Goal: Find specific page/section: Find specific page/section

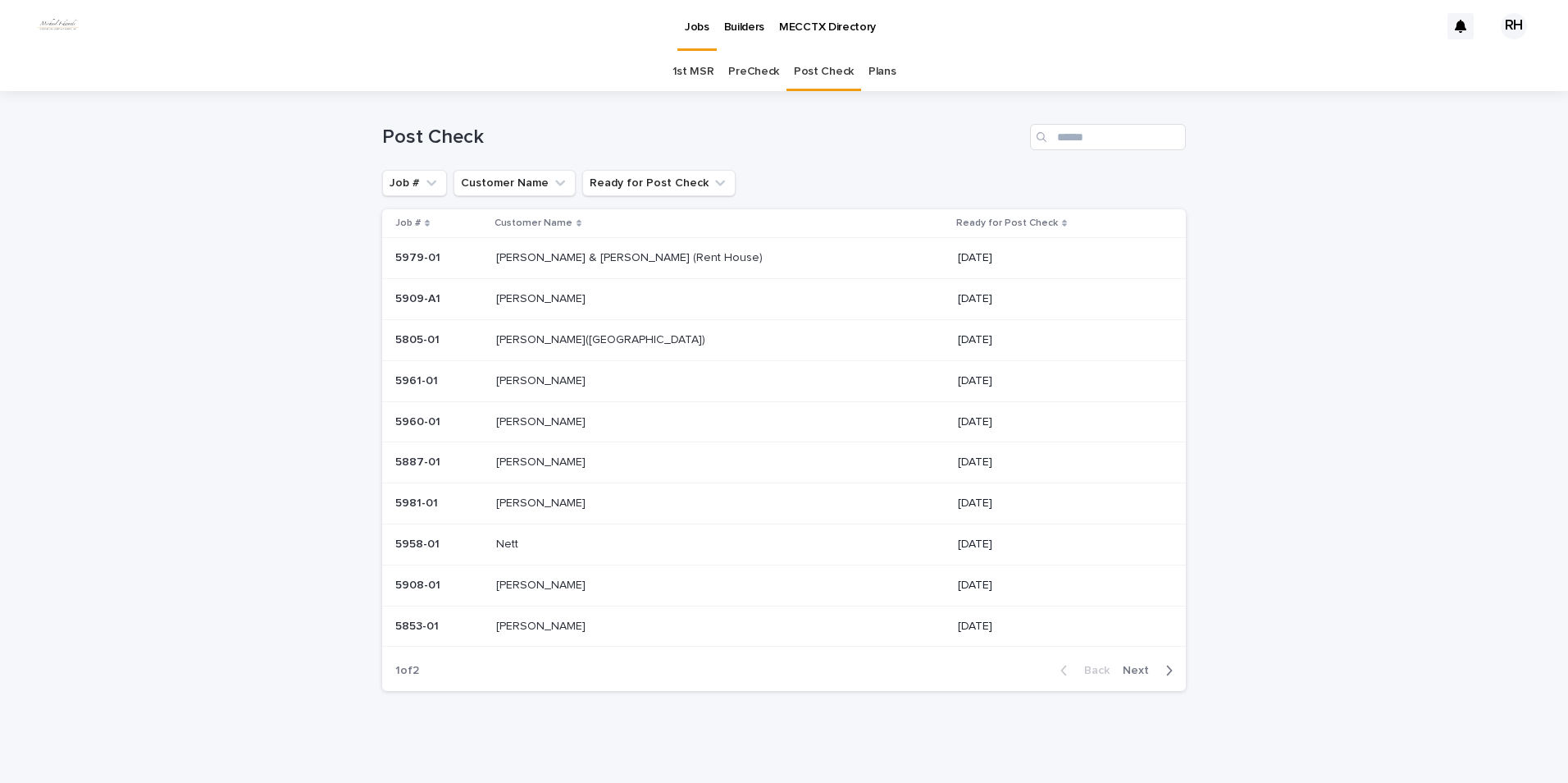
click at [1129, 668] on span "Next" at bounding box center [1140, 669] width 36 height 12
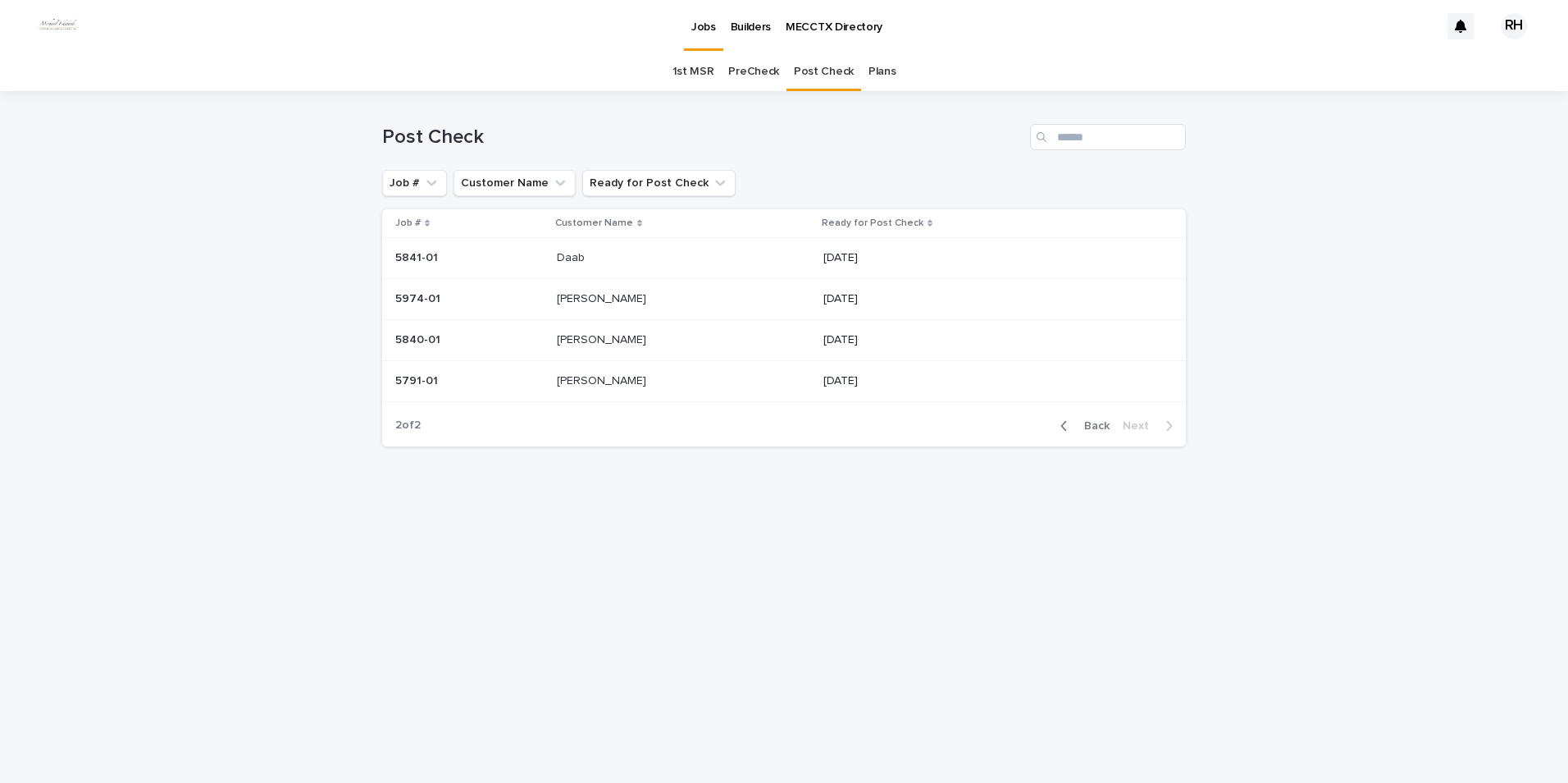
click at [1089, 423] on span "Back" at bounding box center [1092, 425] width 35 height 12
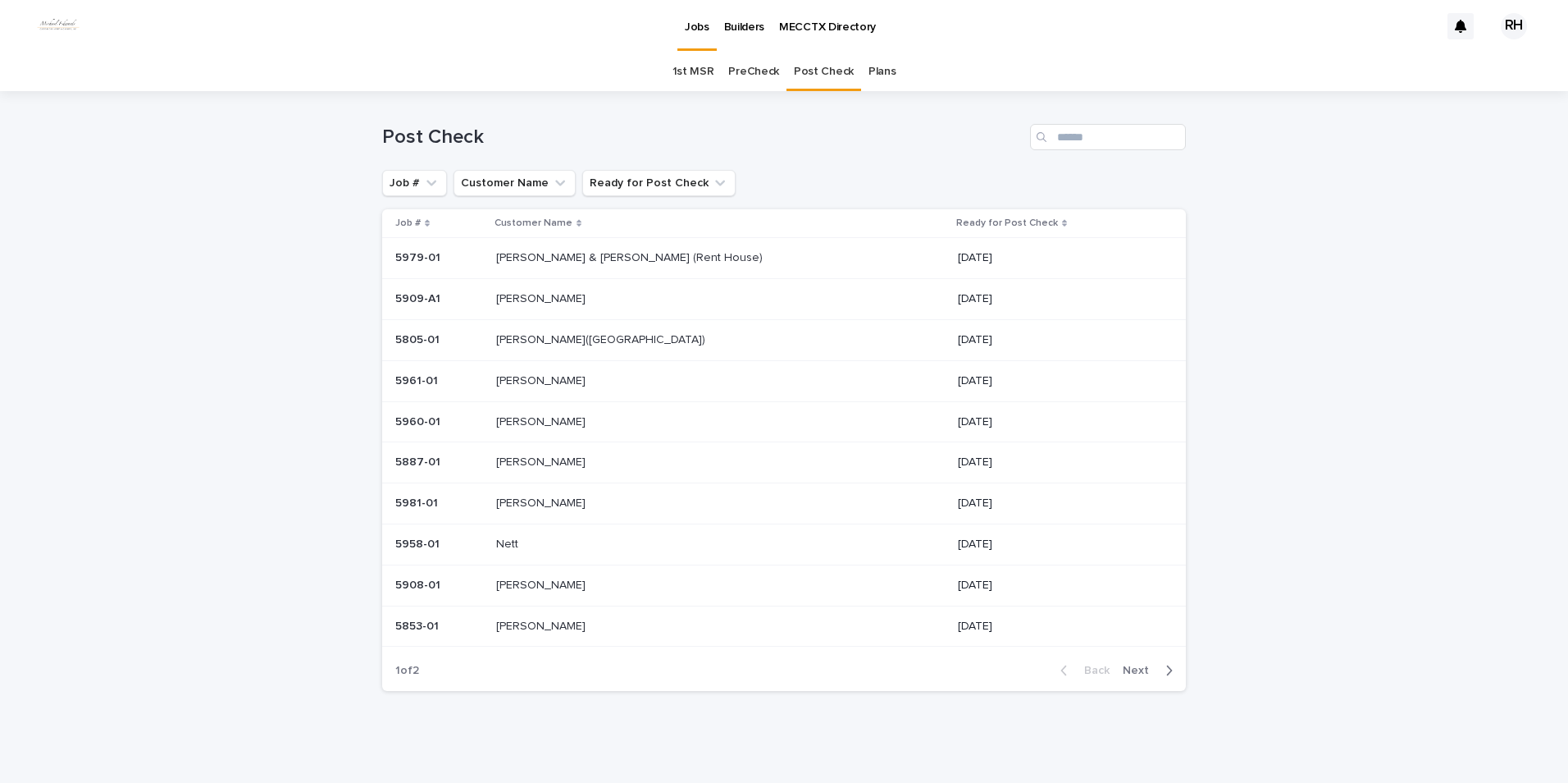
click at [1129, 671] on span "Next" at bounding box center [1140, 669] width 36 height 12
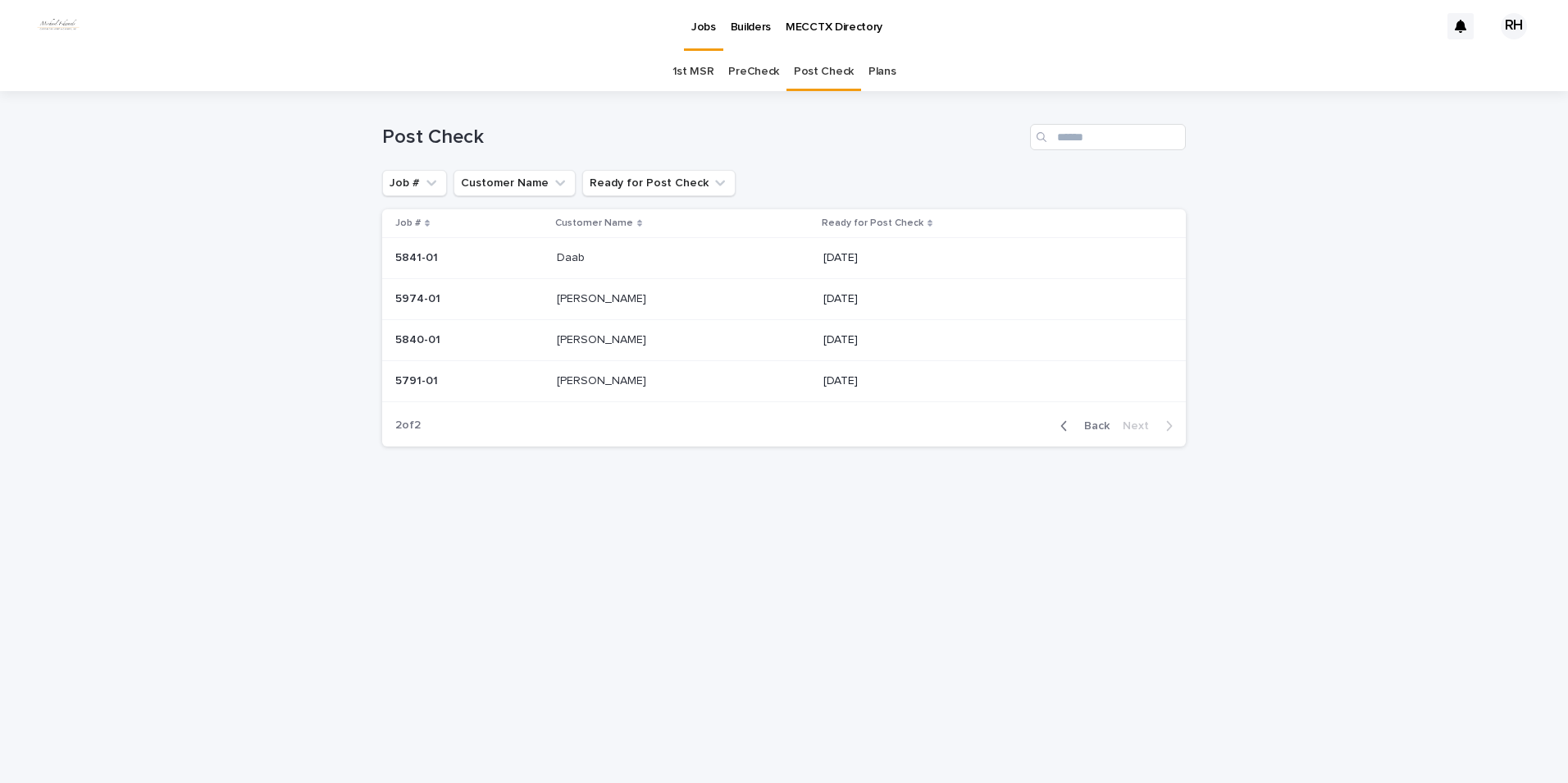
click at [1092, 424] on span "Back" at bounding box center [1092, 425] width 35 height 12
click at [1092, 423] on span "Back" at bounding box center [1092, 425] width 35 height 12
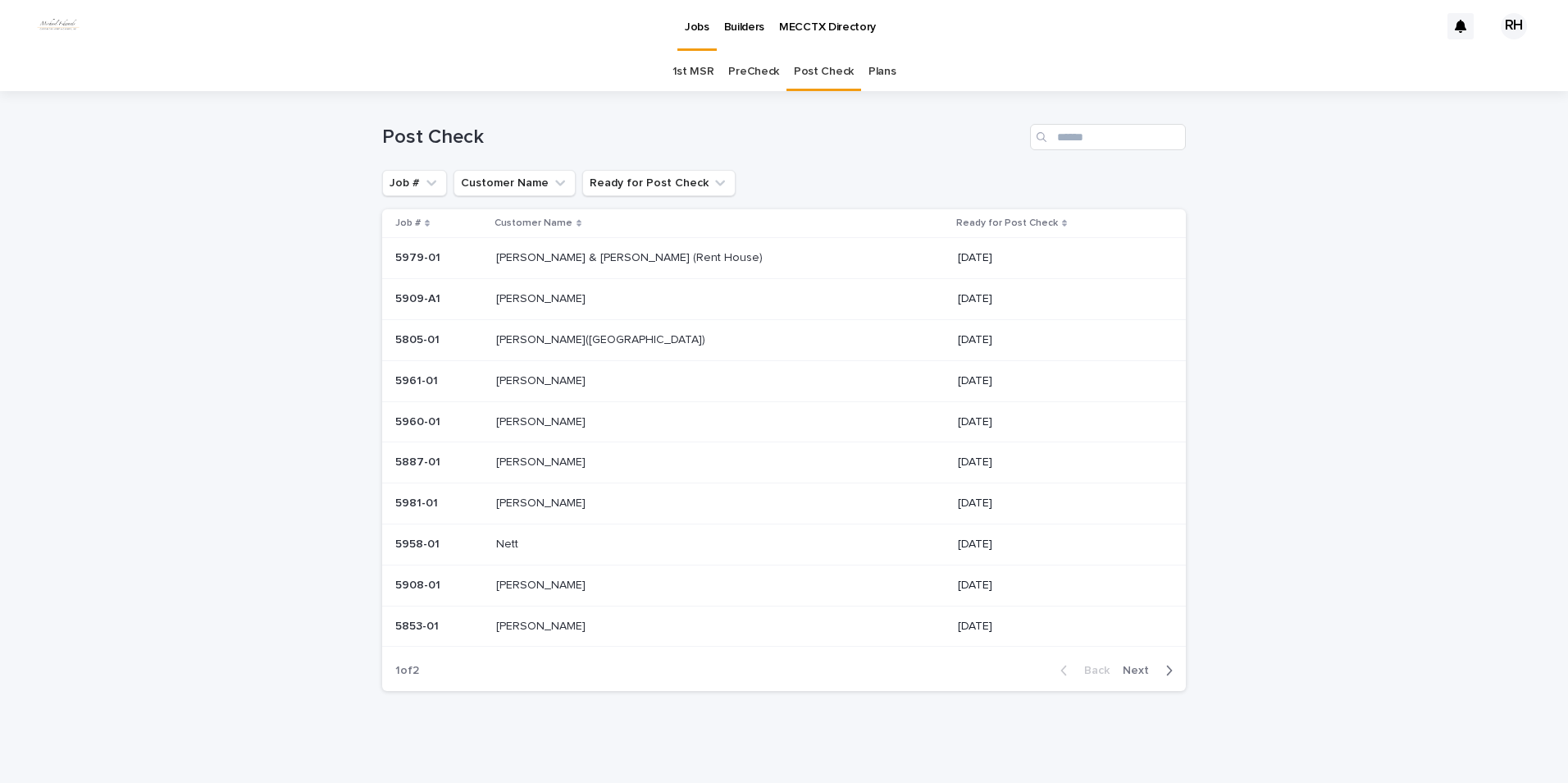
click at [547, 261] on p "[PERSON_NAME] & [PERSON_NAME] (Rent House)" at bounding box center [631, 256] width 270 height 17
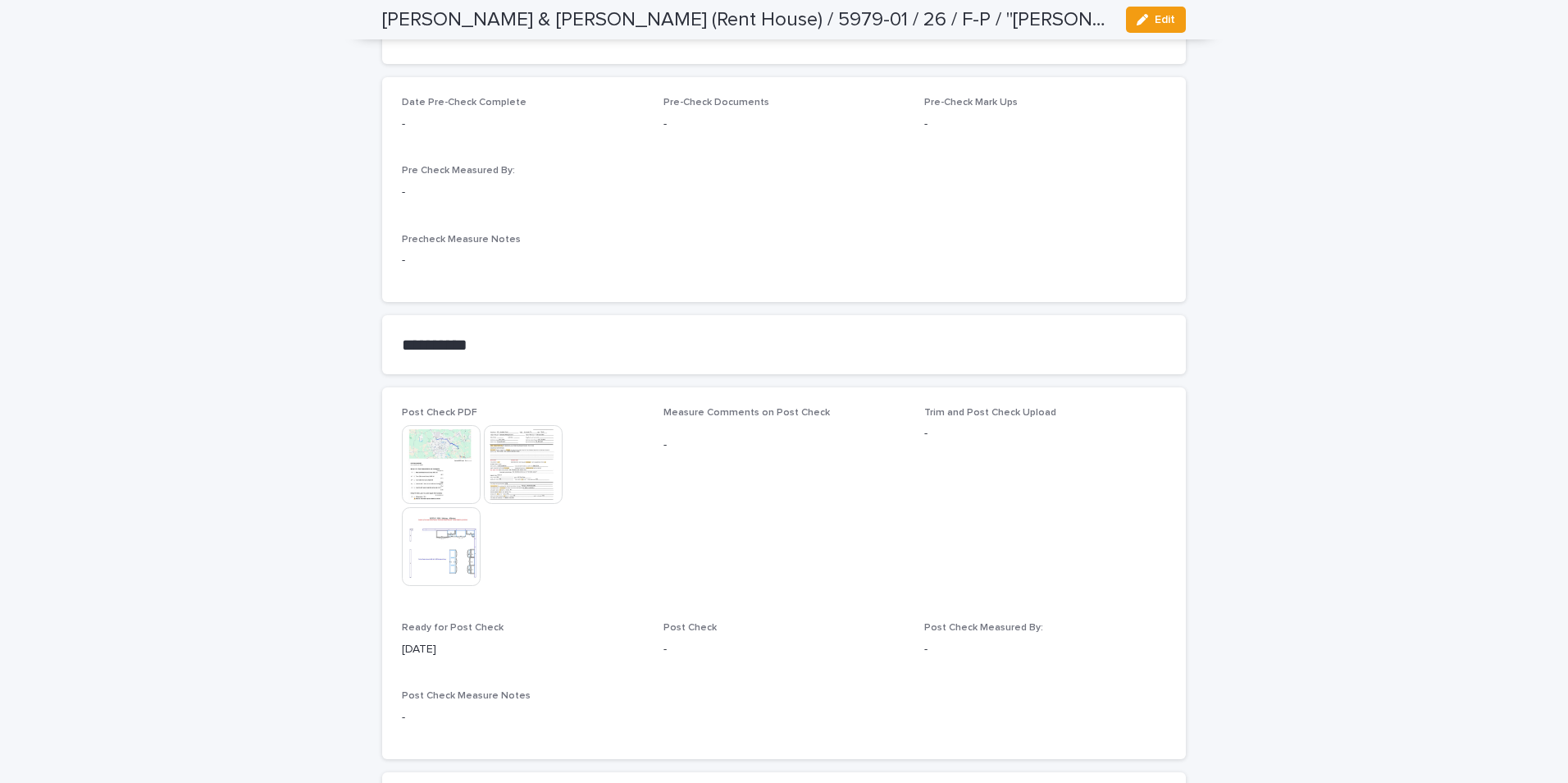
scroll to position [1382, 0]
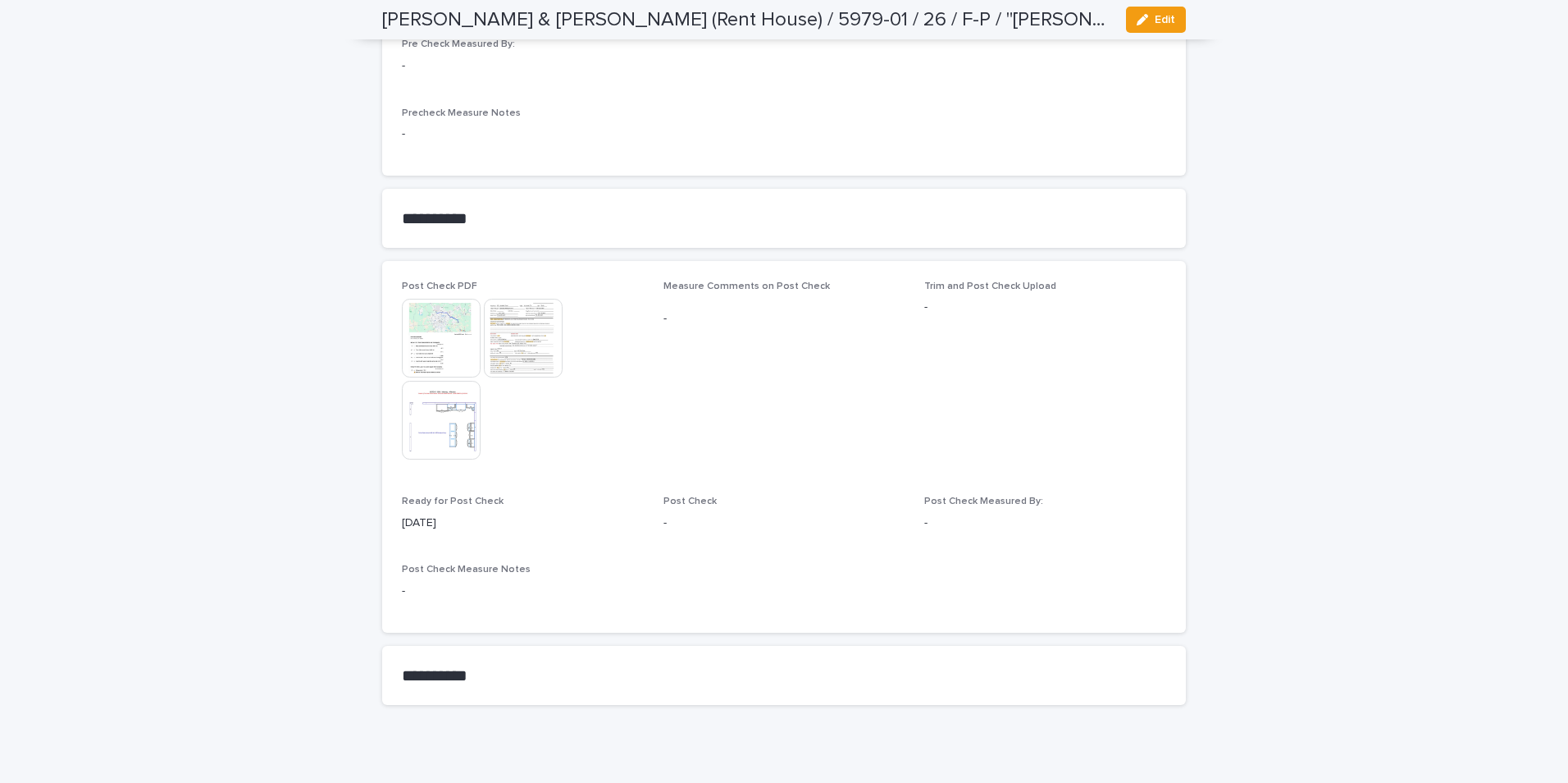
click at [444, 404] on img at bounding box center [440, 419] width 78 height 78
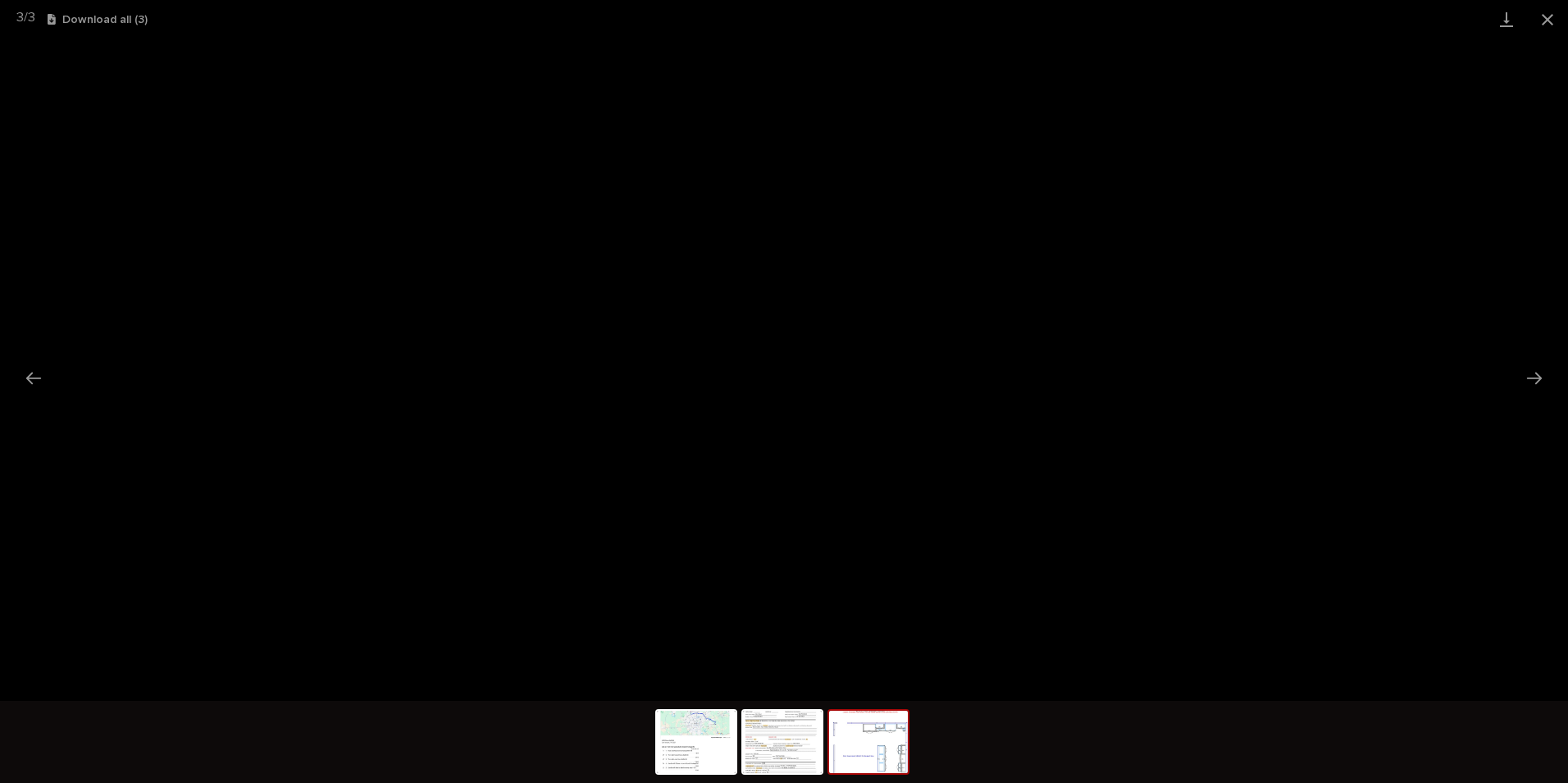
click at [1544, 23] on button "Close gallery" at bounding box center [1547, 19] width 41 height 39
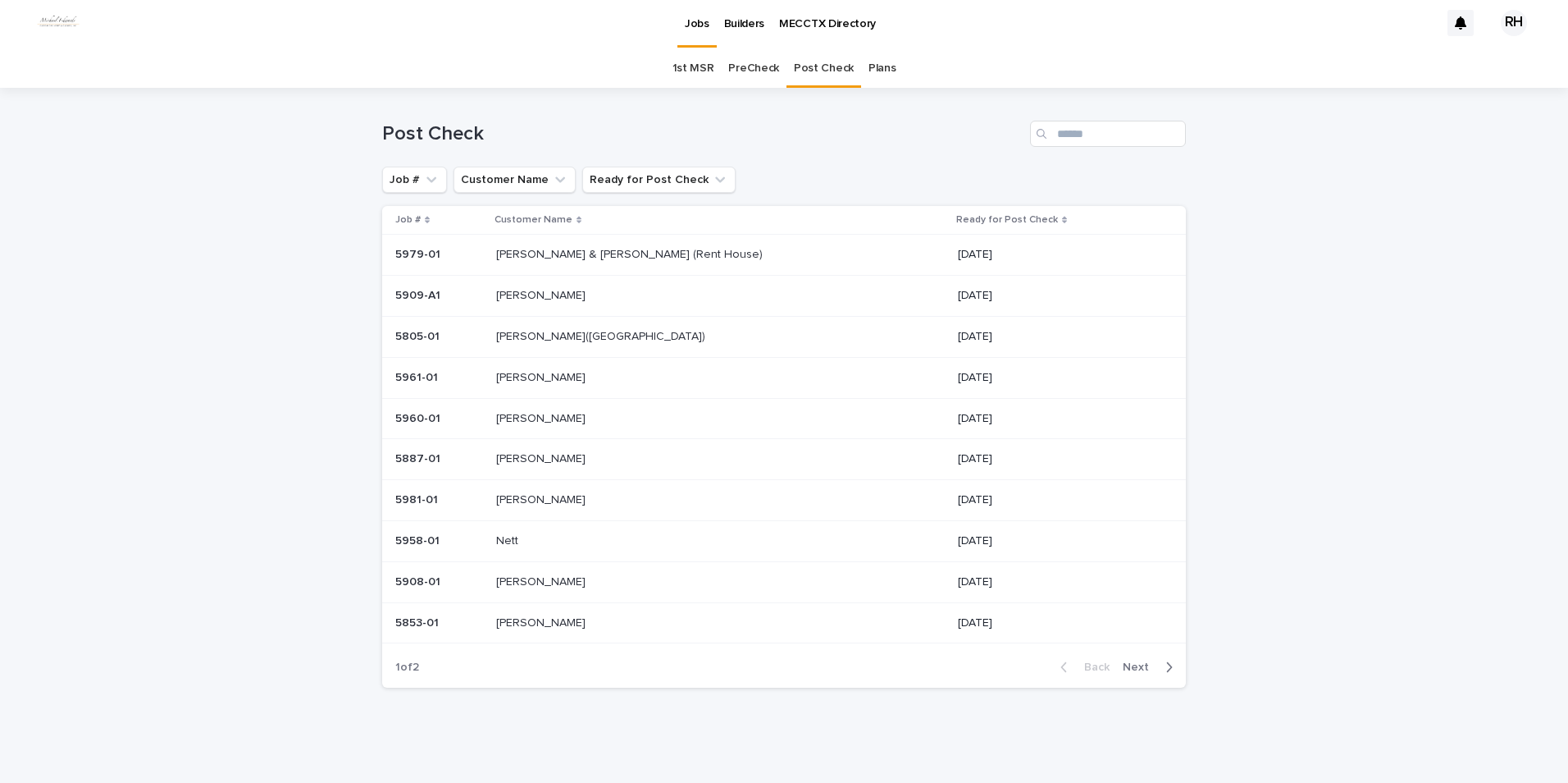
scroll to position [4, 0]
